Goal: Task Accomplishment & Management: Use online tool/utility

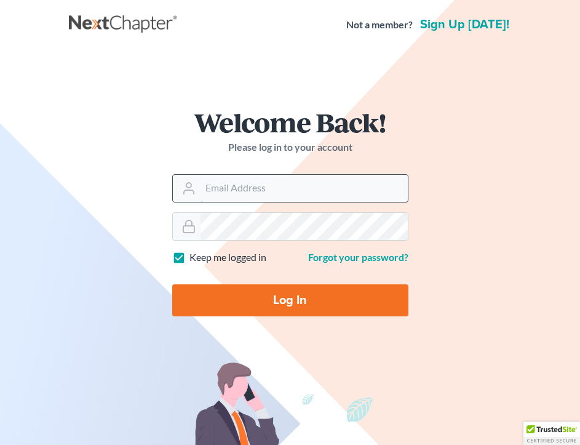
drag, startPoint x: 224, startPoint y: 187, endPoint x: 232, endPoint y: 194, distance: 10.5
click at [232, 194] on input "Email Address" at bounding box center [303, 188] width 207 height 27
type input "[EMAIL_ADDRESS][DOMAIN_NAME]"
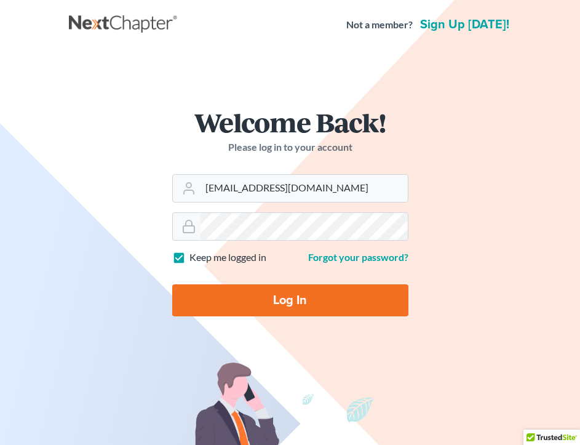
click at [322, 298] on input "Log In" at bounding box center [290, 300] width 236 height 32
type input "Thinking..."
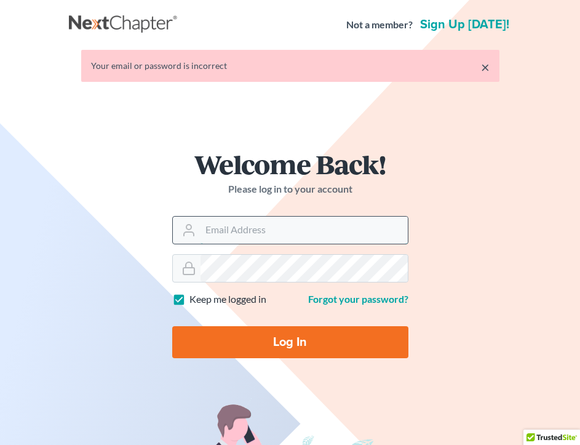
click at [258, 226] on input "Email Address" at bounding box center [303, 229] width 207 height 27
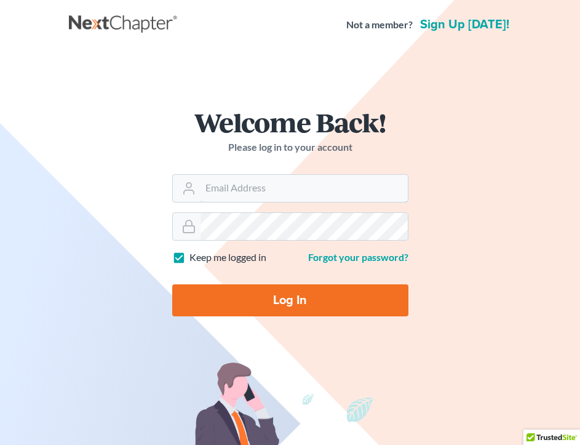
type input "[EMAIL_ADDRESS][DOMAIN_NAME]"
click at [256, 303] on input "Log In" at bounding box center [290, 300] width 236 height 32
type input "Thinking..."
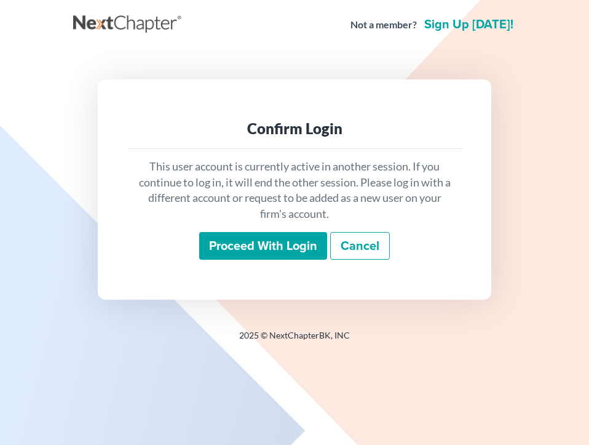
click at [263, 246] on input "Proceed with login" at bounding box center [263, 246] width 128 height 28
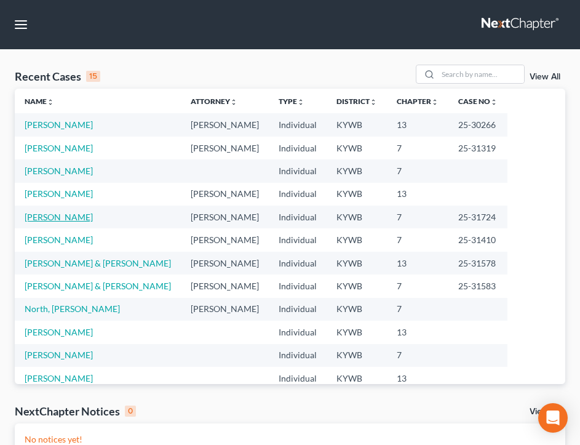
click at [76, 217] on link "Hughes, Thomas" at bounding box center [59, 217] width 68 height 10
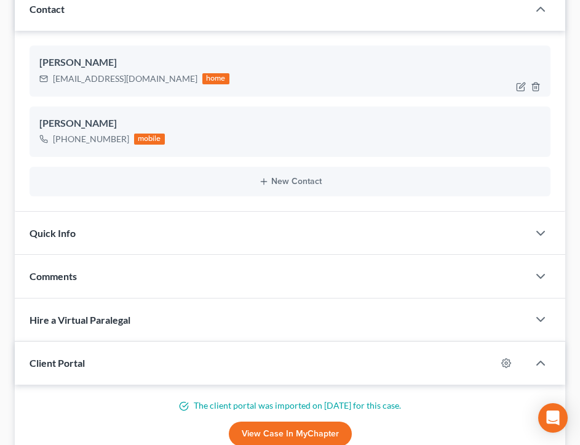
scroll to position [246, 0]
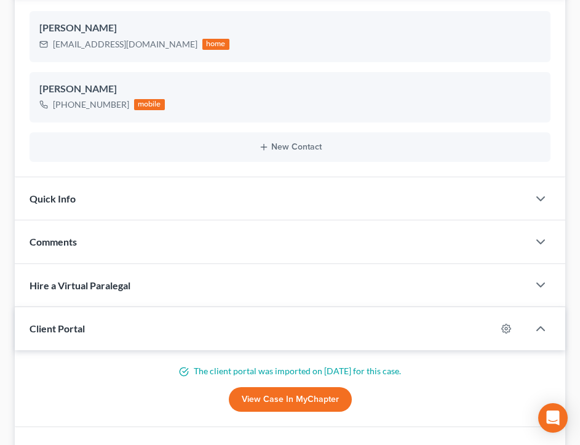
click at [272, 400] on link "View Case in MyChapter" at bounding box center [290, 399] width 123 height 25
